Goal: Complete application form: Complete application form

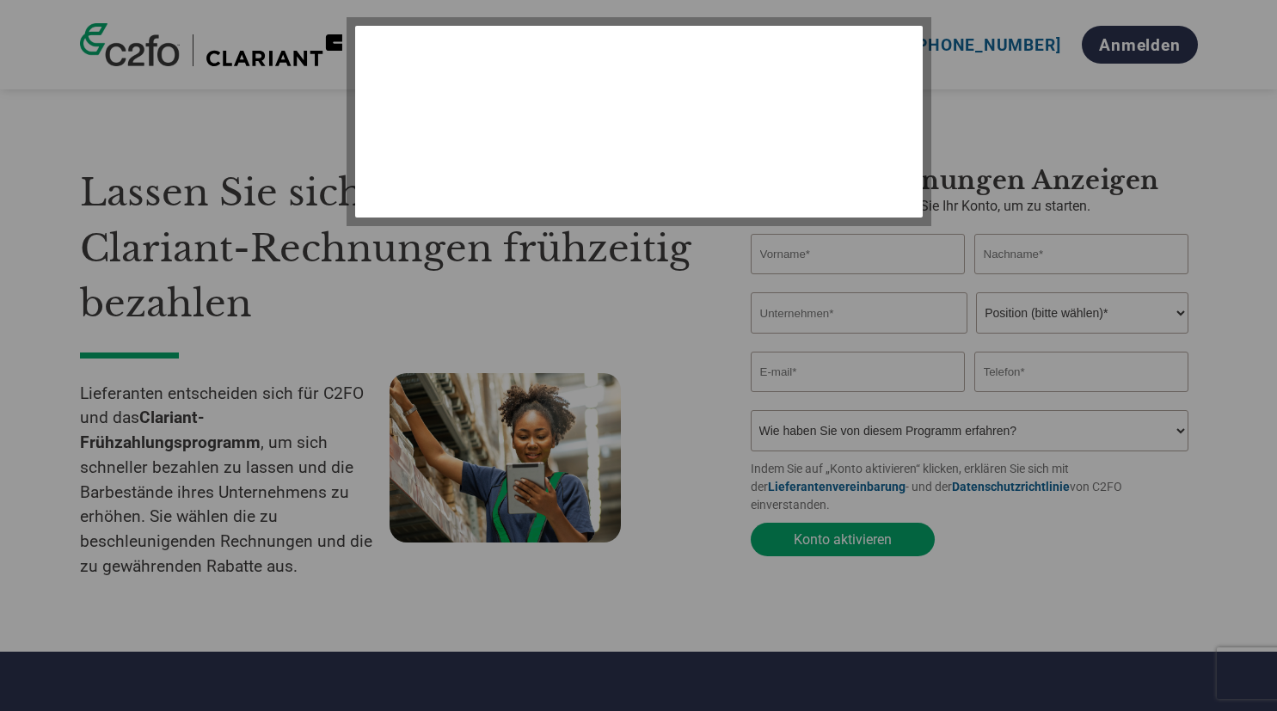
select select "de"
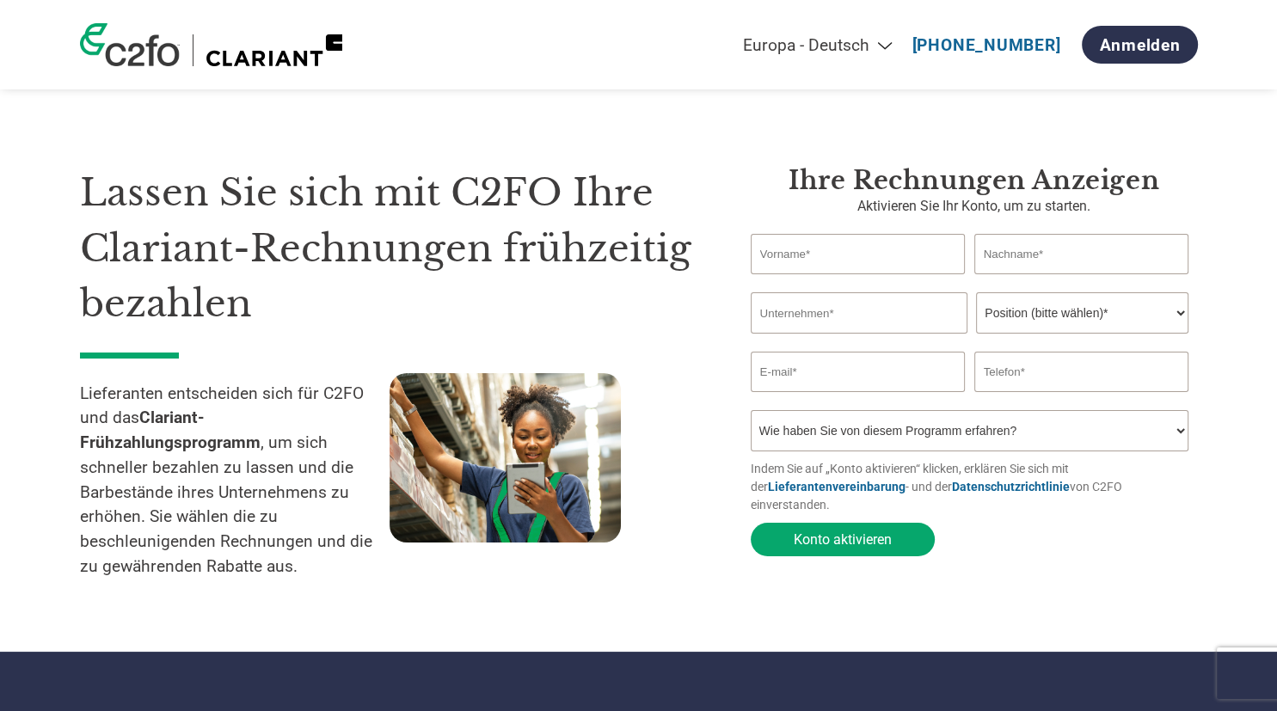
click at [1183, 436] on select "Wie haben Sie von diesem Programm erfahren? Ich habe einen Brief erhalten E-Mai…" at bounding box center [970, 430] width 439 height 41
click at [751, 410] on select "Wie haben Sie von diesem Programm erfahren? Ich habe einen Brief erhalten E-Mai…" at bounding box center [970, 430] width 439 height 41
click at [1182, 436] on select "Wie haben Sie von diesem Programm erfahren? Ich habe einen Brief erhalten E-Mai…" at bounding box center [970, 430] width 439 height 41
click at [751, 410] on select "Wie haben Sie von diesem Programm erfahren? Ich habe einen Brief erhalten E-Mai…" at bounding box center [970, 430] width 439 height 41
click at [1182, 437] on select "Wie haben Sie von diesem Programm erfahren? Ich habe einen Brief erhalten E-Mai…" at bounding box center [970, 430] width 439 height 41
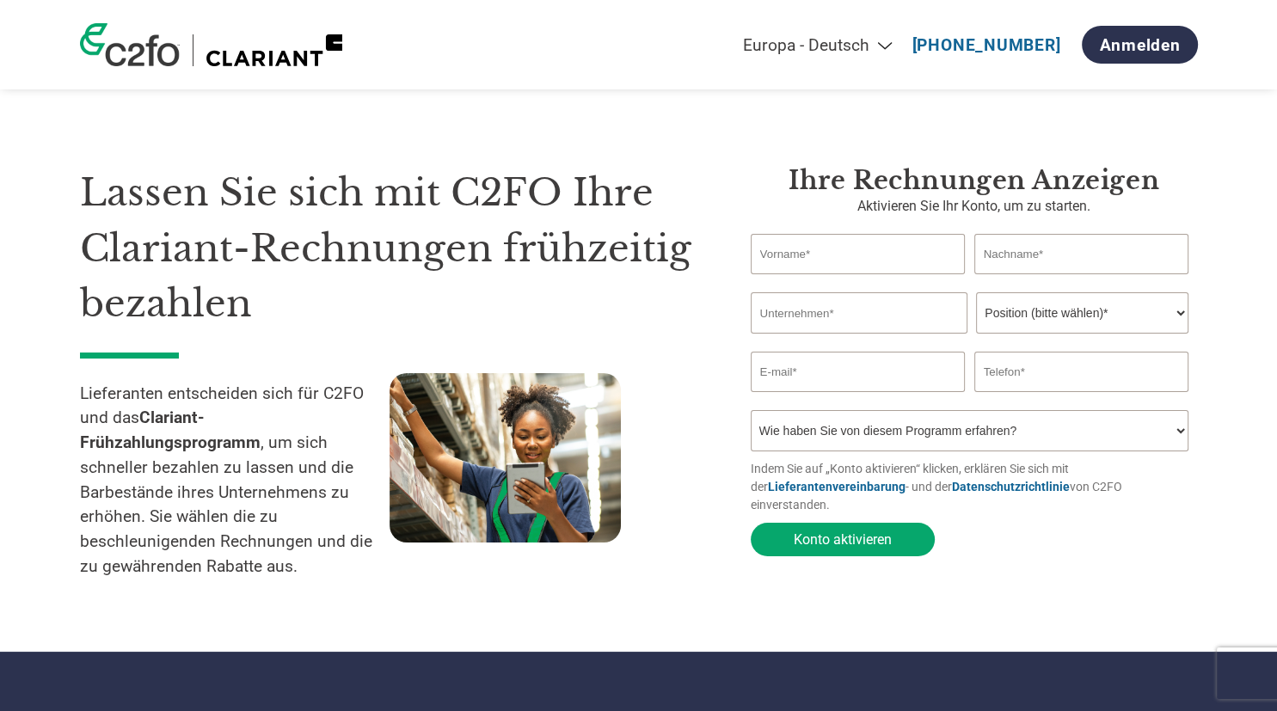
click at [777, 253] on input "text" at bounding box center [858, 254] width 215 height 40
type input "[MEDICAL_DATA]"
click at [985, 258] on input "text" at bounding box center [1081, 254] width 215 height 40
type input "Weintritt"
click at [766, 316] on input "text" at bounding box center [859, 312] width 217 height 41
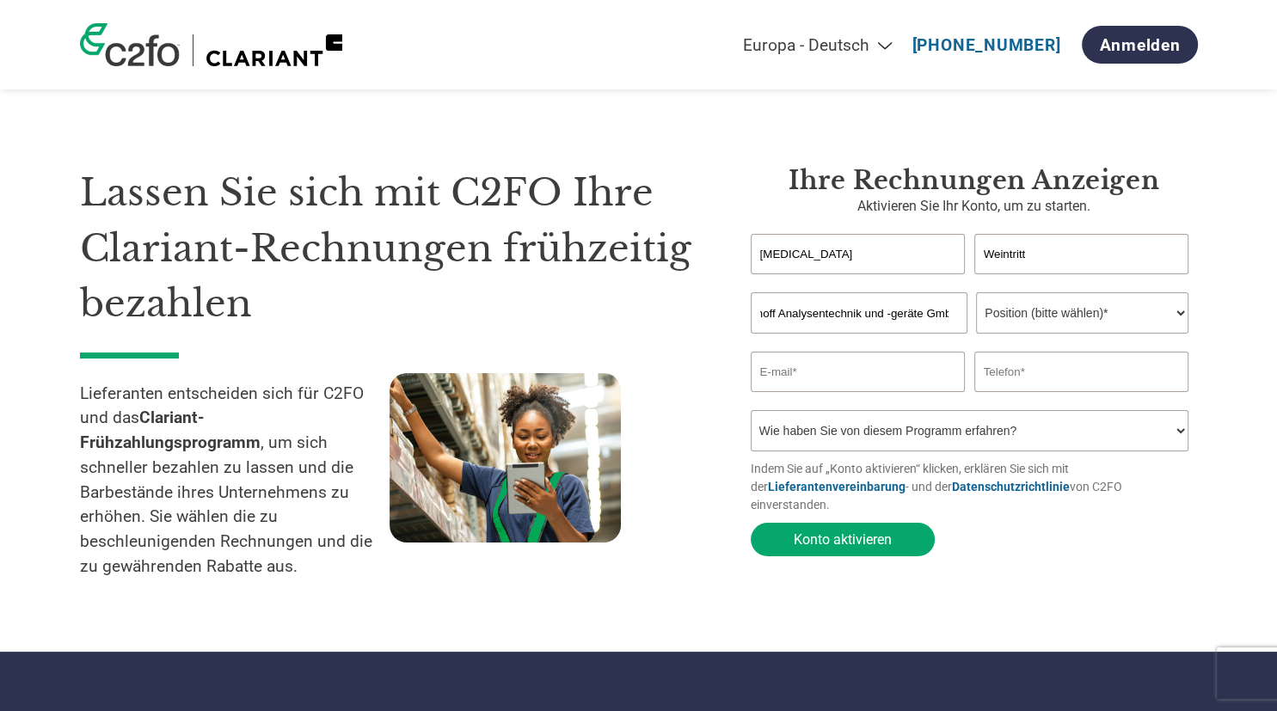
scroll to position [0, 33]
type input "Bischoff Analysentechnik und -geräte GmbH"
click at [976, 292] on select "Position (bitte wählen)* Finanzvorstand Finanzkontrolleur Kreditmanager Finanzc…" at bounding box center [1082, 312] width 212 height 41
select select "ACCOUNTING"
click option "Buchhaltung" at bounding box center [0, 0] width 0 height 0
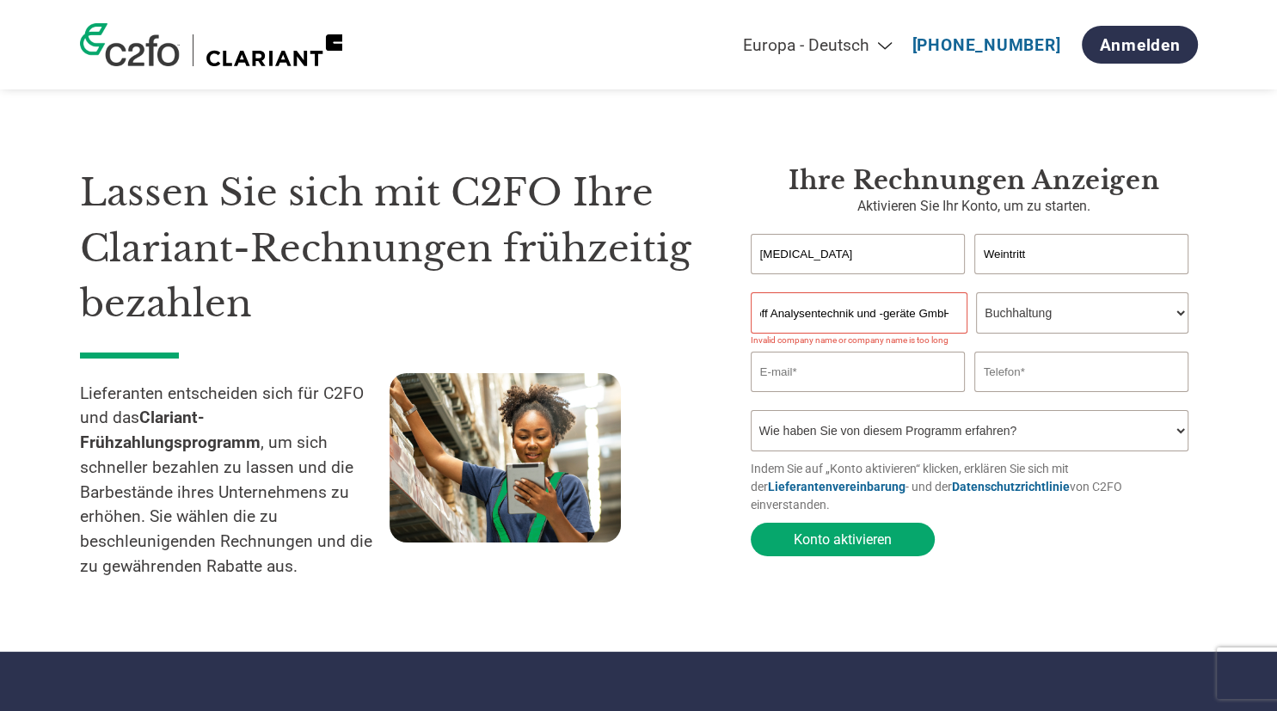
drag, startPoint x: 958, startPoint y: 315, endPoint x: 881, endPoint y: 318, distance: 76.6
click at [881, 318] on input "Bischoff Analysentechnik und -geräte GmbH" at bounding box center [859, 312] width 217 height 41
type input "Bischoff Analysentechnik u. -geräte GmbH"
click at [780, 373] on input "email" at bounding box center [858, 372] width 215 height 40
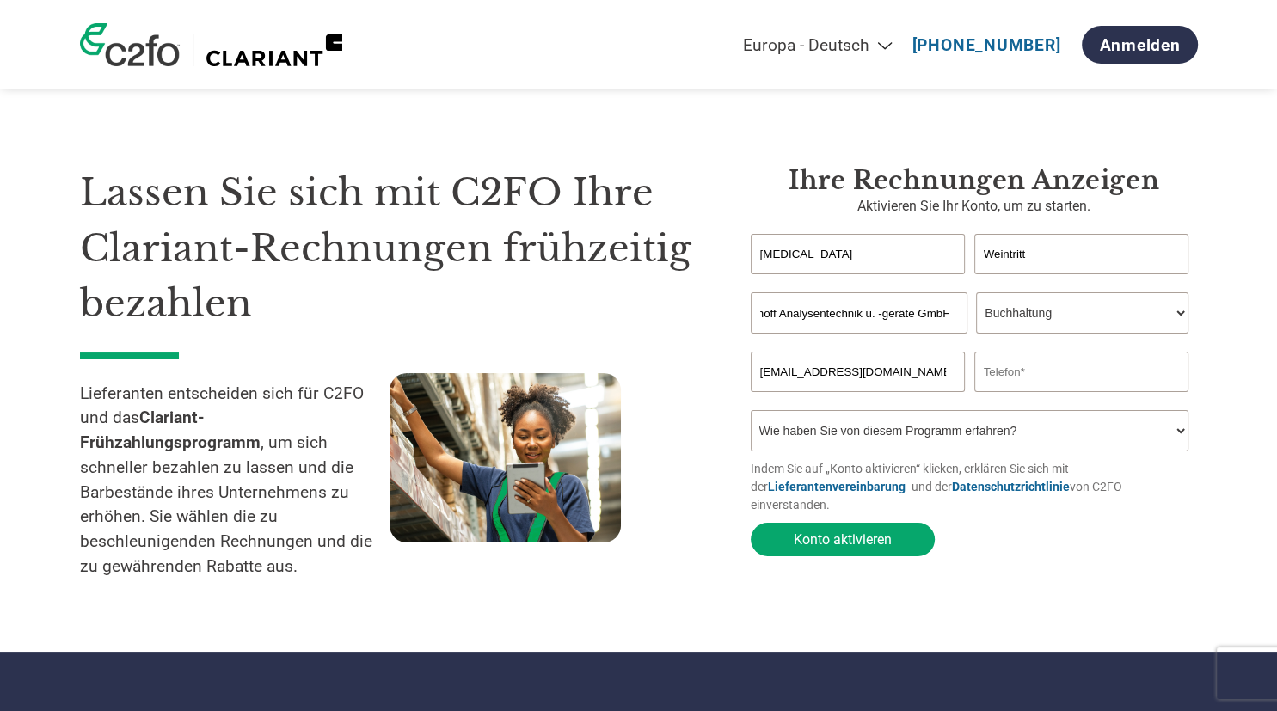
type input "[EMAIL_ADDRESS][DOMAIN_NAME]"
click at [986, 380] on input "text" at bounding box center [1081, 372] width 215 height 40
type input "07152 6064-0"
click at [751, 410] on select "Wie haben Sie von diesem Programm erfahren? Ich habe einen Brief erhalten E-Mai…" at bounding box center [970, 430] width 439 height 41
select select "Email"
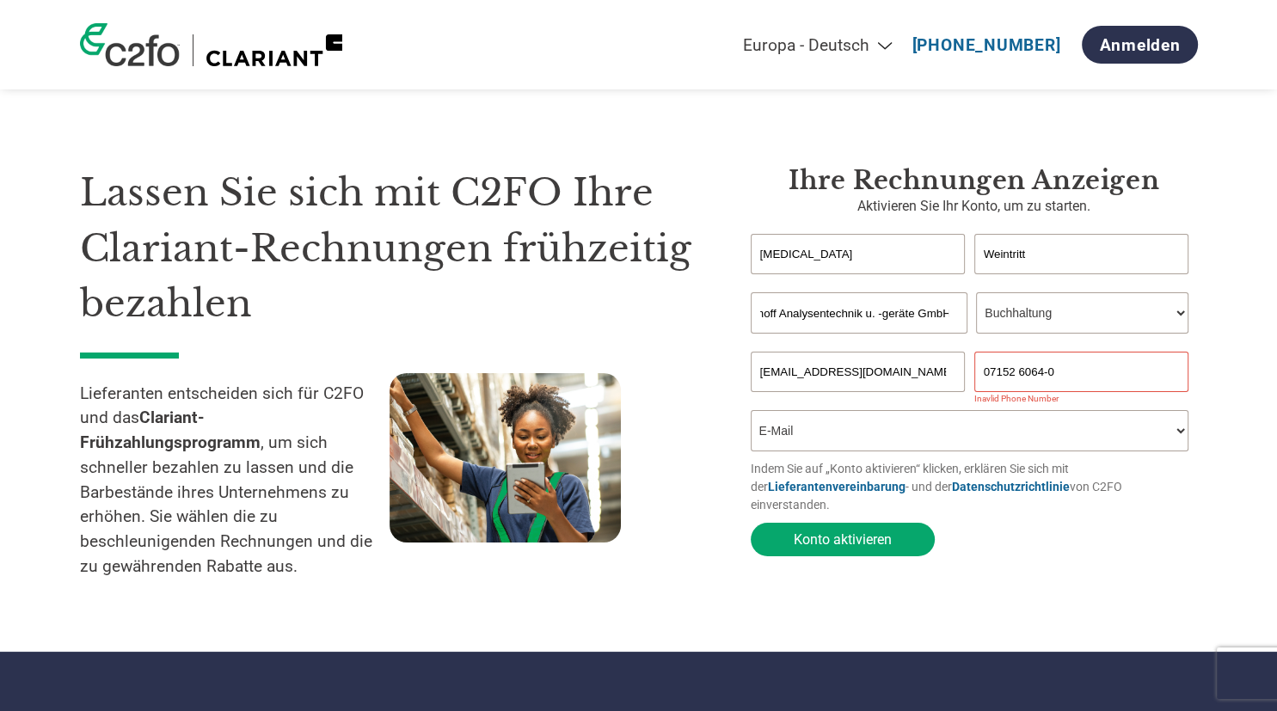
click option "E-Mail" at bounding box center [0, 0] width 0 height 0
drag, startPoint x: 1062, startPoint y: 378, endPoint x: 968, endPoint y: 379, distance: 93.7
click at [974, 379] on input "07152 6064-0" at bounding box center [1081, 372] width 215 height 40
type input "[PHONE_NUMBER]"
click at [789, 259] on input "[MEDICAL_DATA]" at bounding box center [858, 254] width 215 height 40
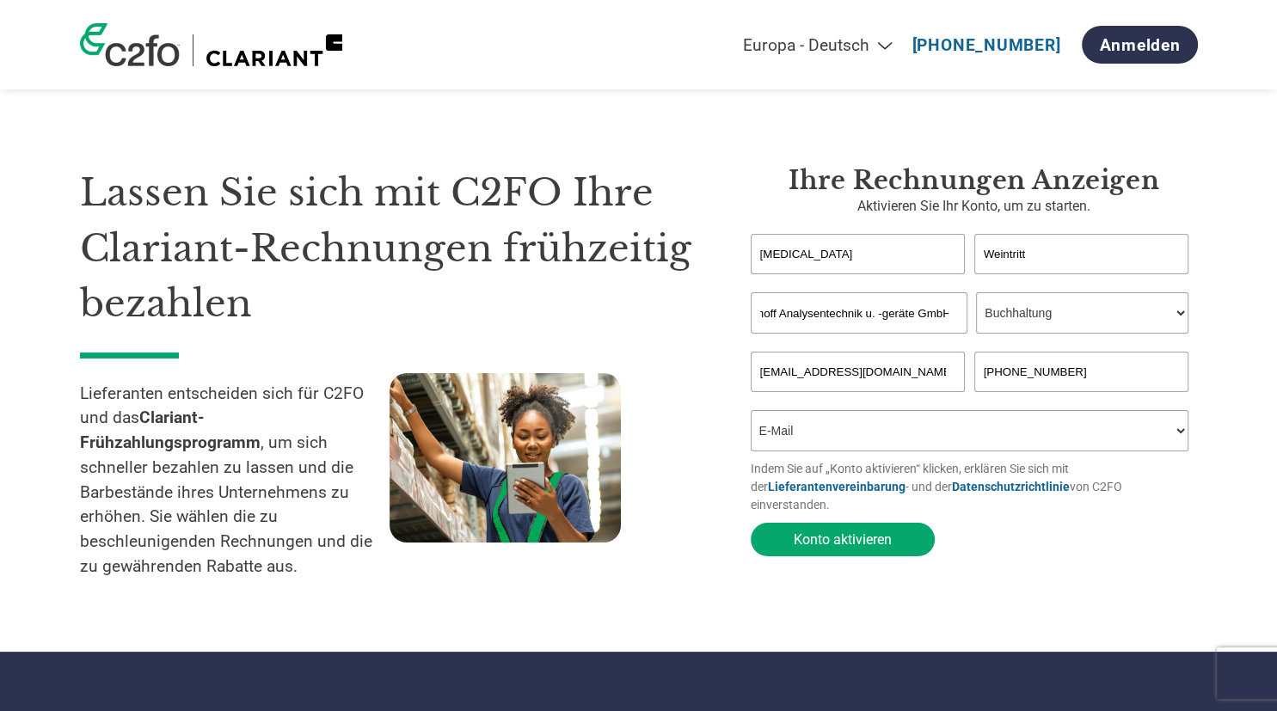
drag, startPoint x: 1044, startPoint y: 254, endPoint x: 1003, endPoint y: 253, distance: 41.3
click at [1003, 253] on input "Weintritt" at bounding box center [1081, 254] width 215 height 40
drag, startPoint x: 807, startPoint y: 256, endPoint x: 752, endPoint y: 251, distance: 55.3
click at [752, 251] on input "[MEDICAL_DATA]" at bounding box center [858, 254] width 215 height 40
type input "[MEDICAL_DATA]"
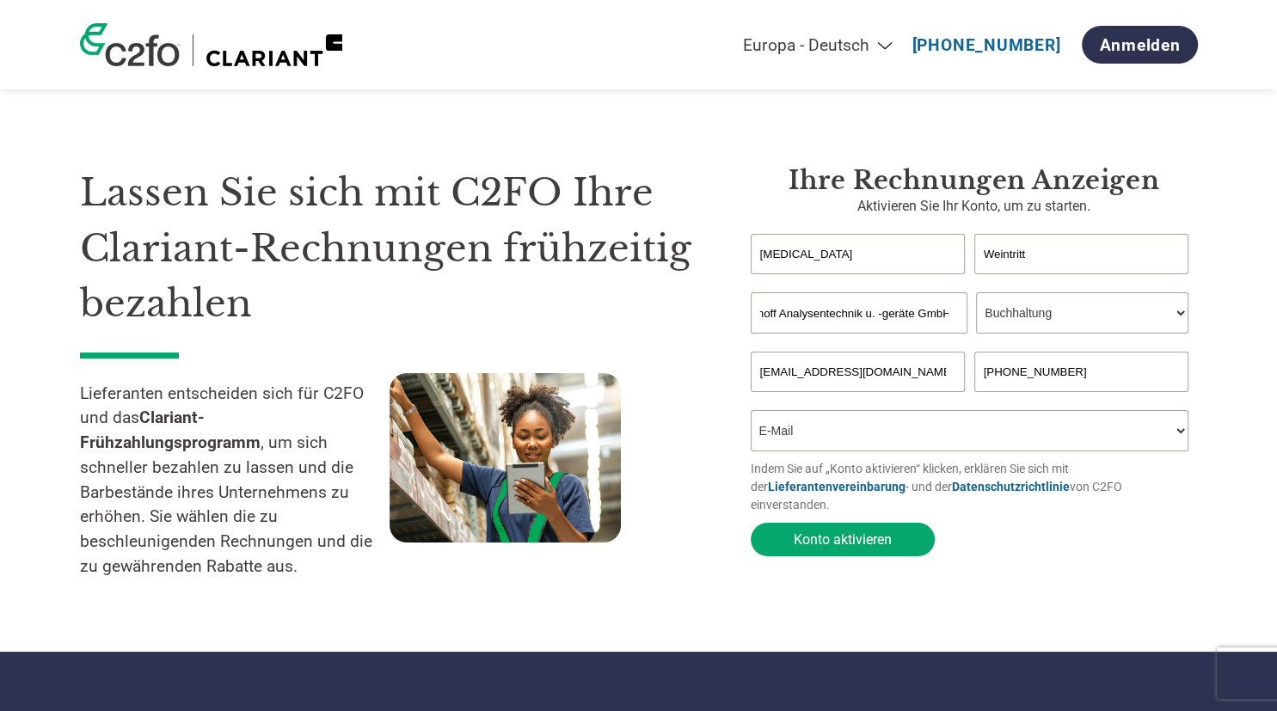
click at [1055, 375] on input "[PHONE_NUMBER]" at bounding box center [1081, 372] width 215 height 40
type input "[PHONE_NUMBER]"
click at [822, 525] on button "Konto aktivieren" at bounding box center [843, 540] width 184 height 34
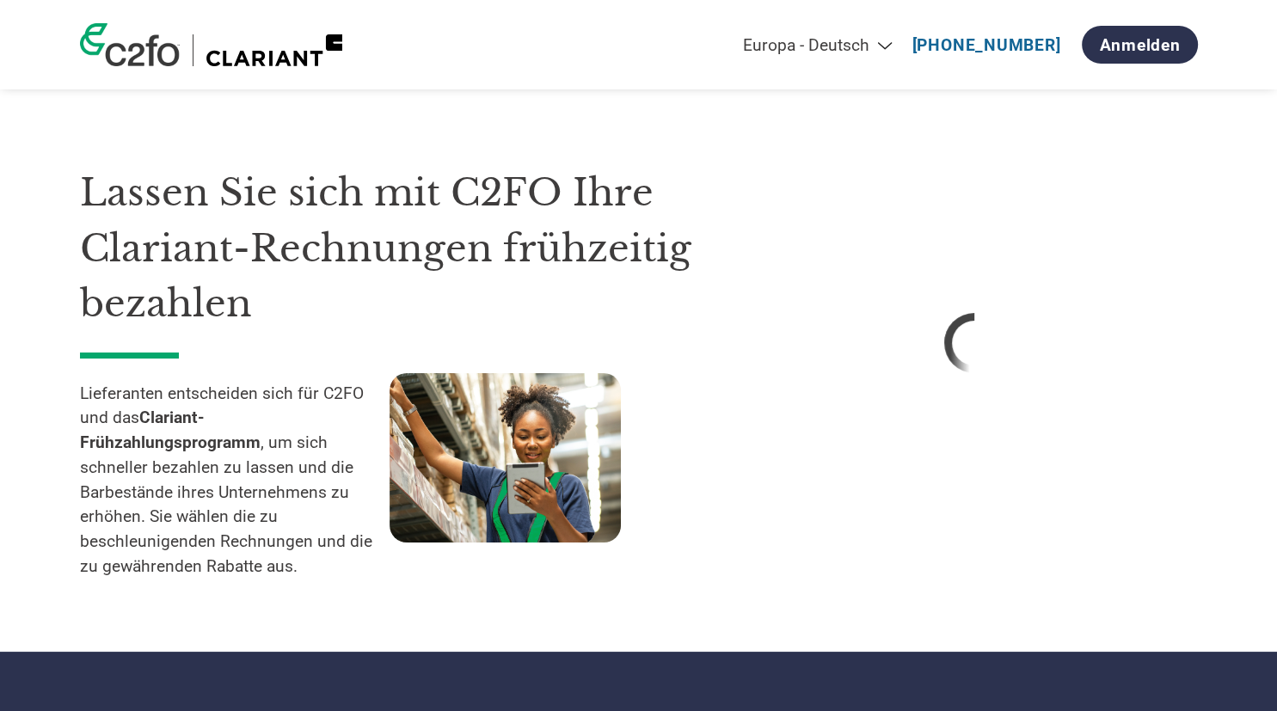
select select "de"
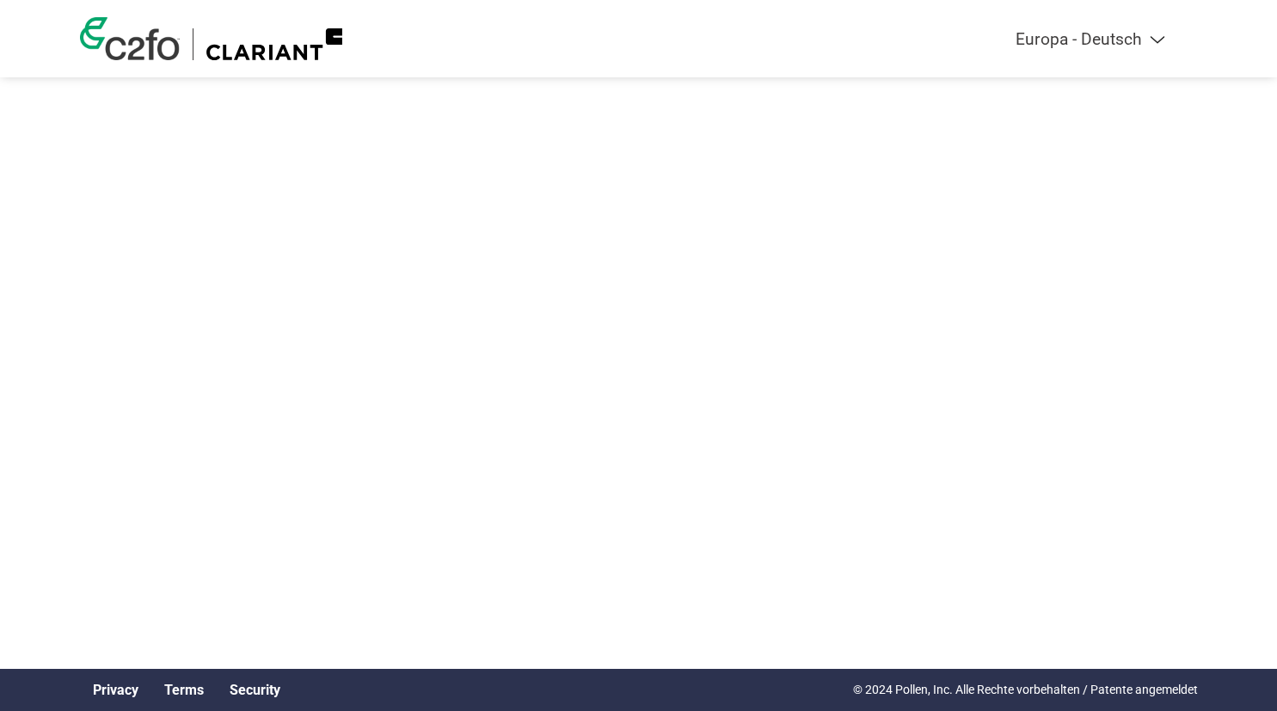
select select "de"
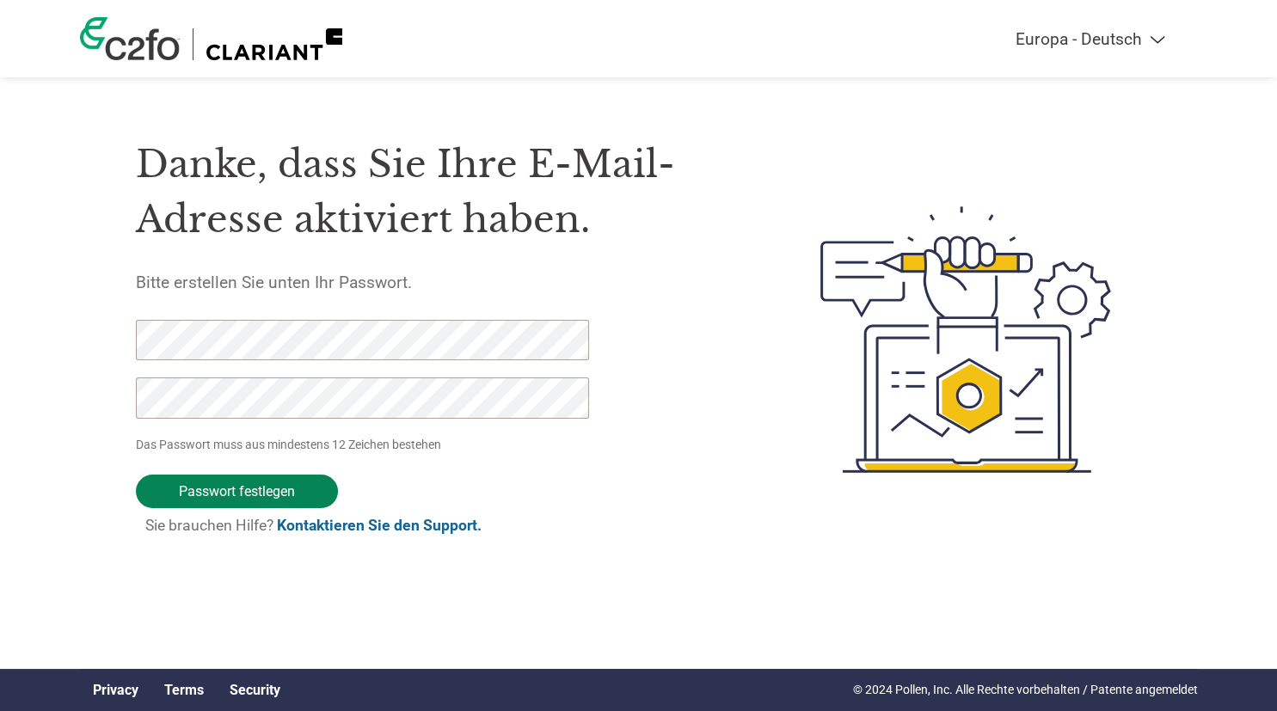
click at [243, 495] on input "Passwort festlegen" at bounding box center [237, 492] width 202 height 34
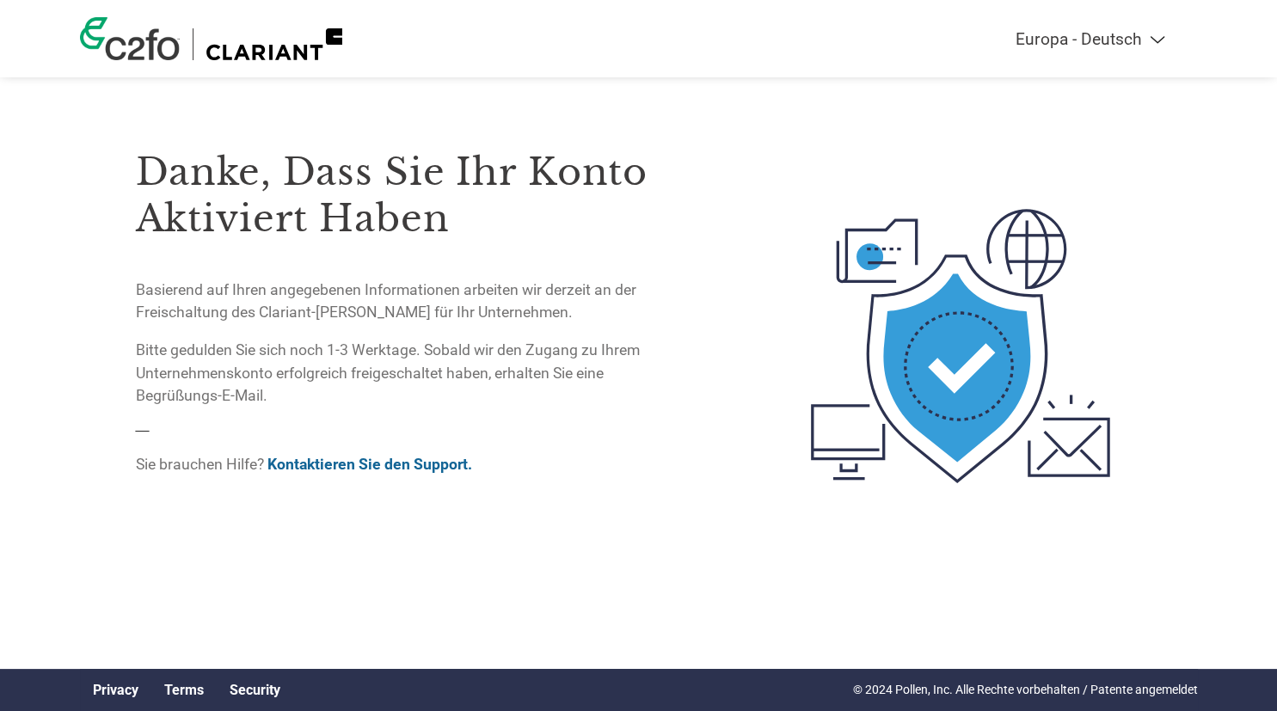
click at [776, 210] on div at bounding box center [909, 346] width 463 height 469
